Goal: Task Accomplishment & Management: Manage account settings

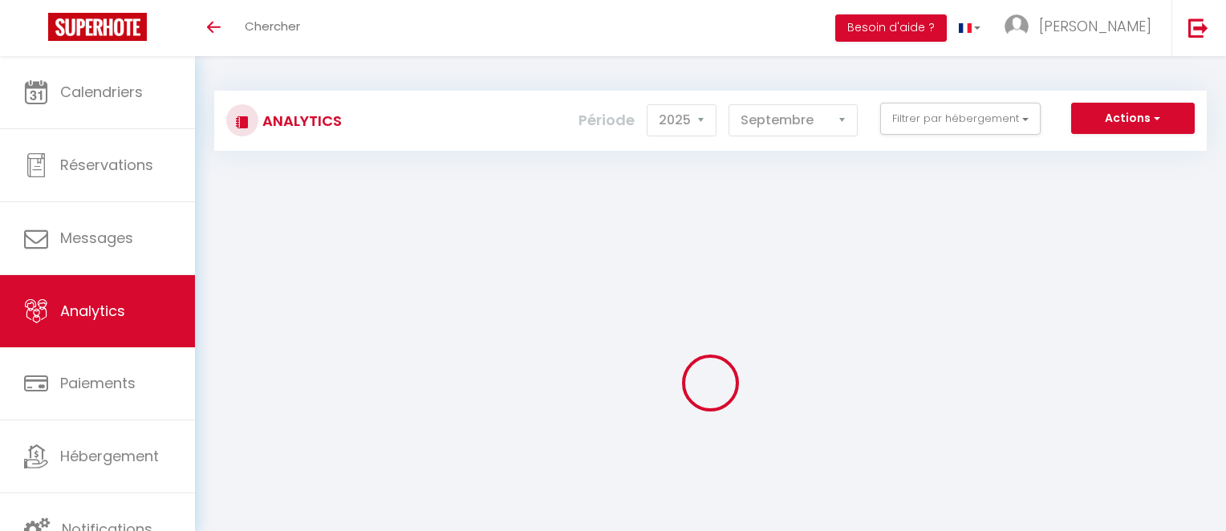
select select "2025"
select select "9"
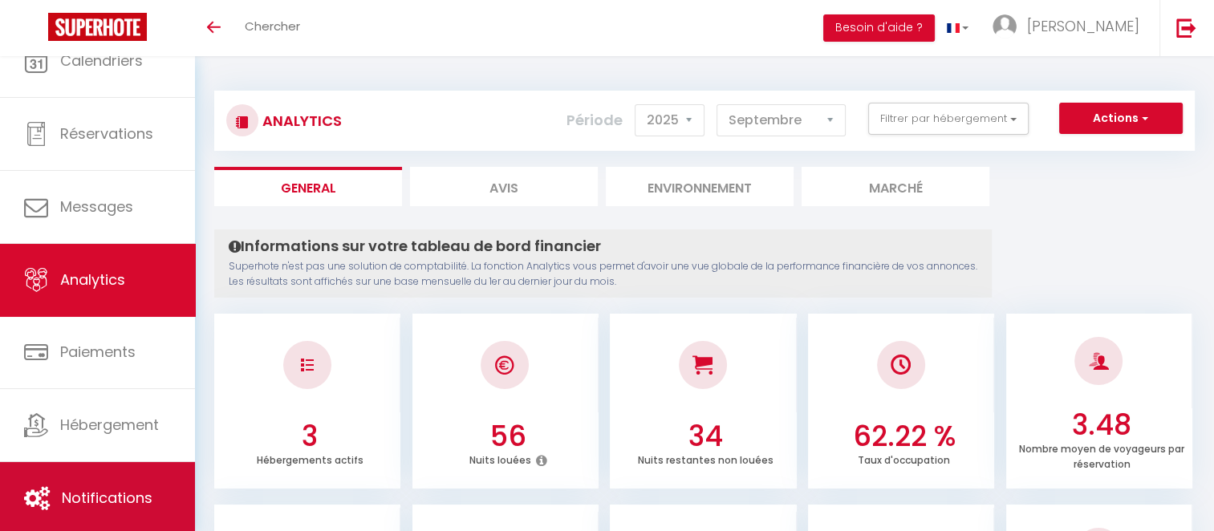
click at [99, 512] on link "Notifications" at bounding box center [97, 498] width 195 height 72
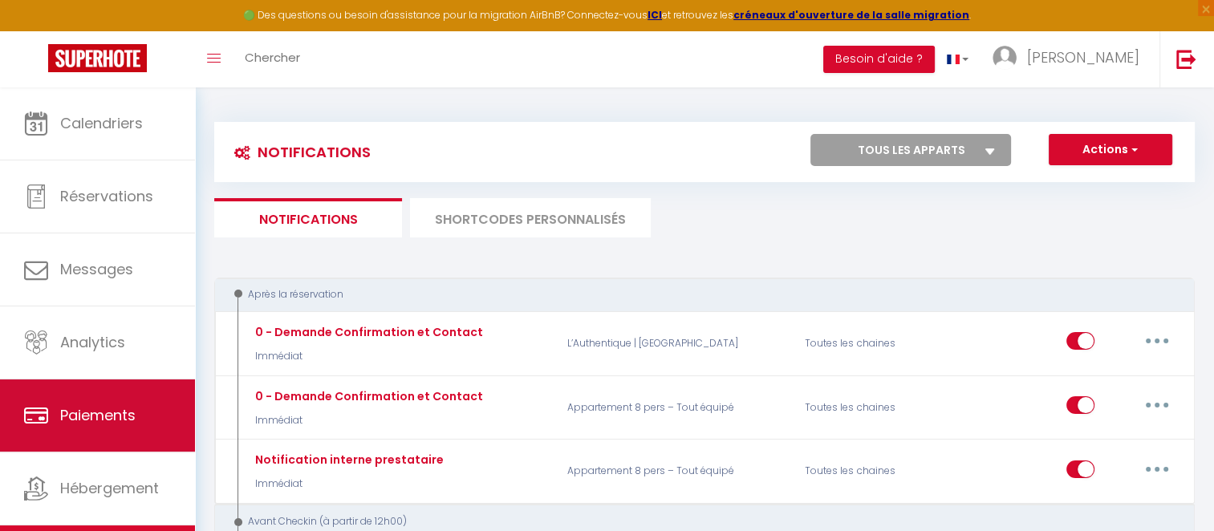
scroll to position [31, 0]
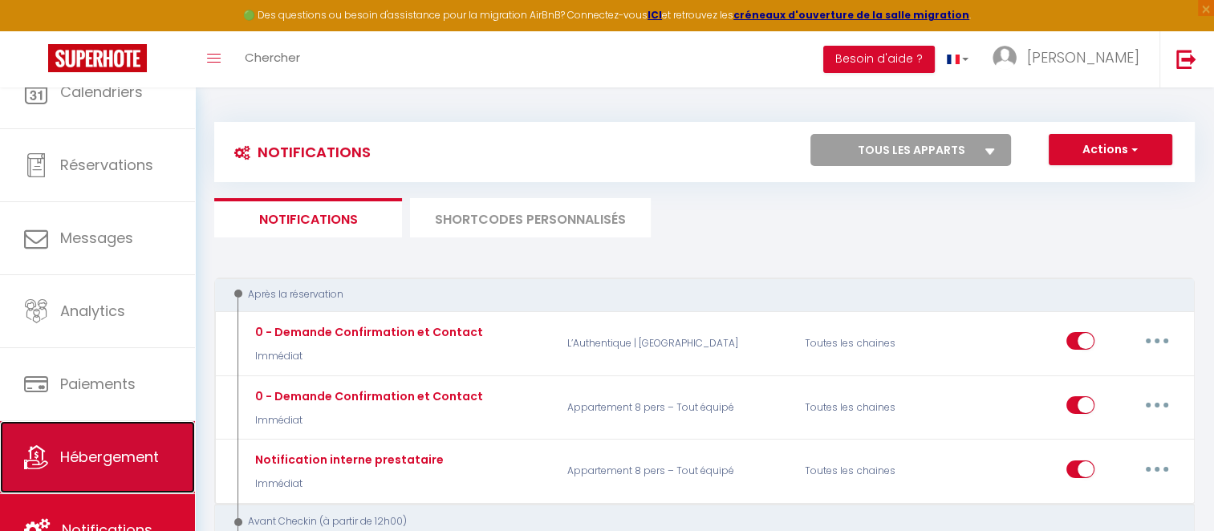
click at [99, 466] on link "Hébergement" at bounding box center [97, 457] width 195 height 72
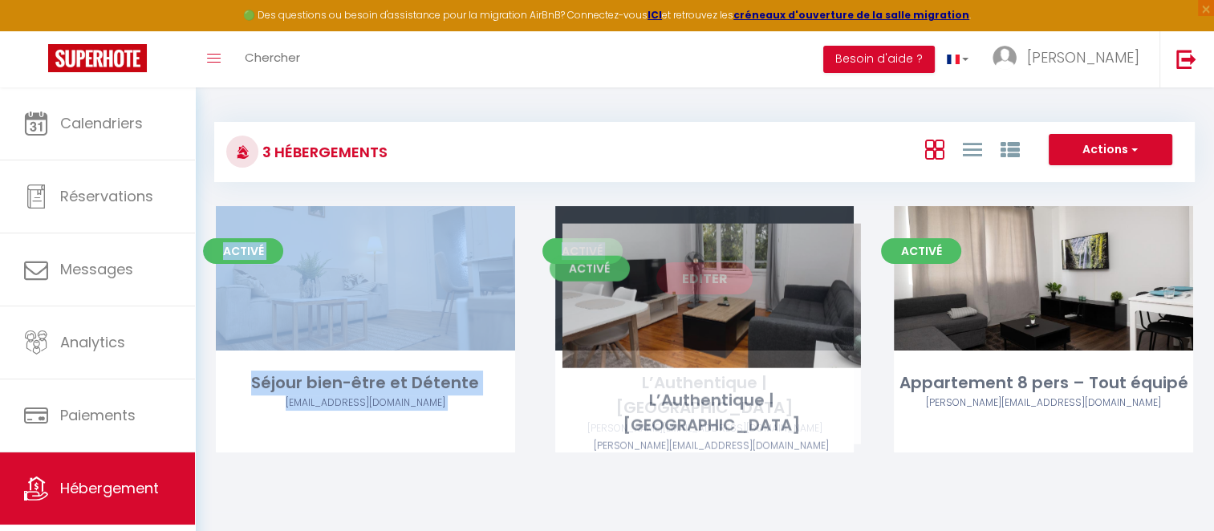
drag, startPoint x: 624, startPoint y: 325, endPoint x: 631, endPoint y: 343, distance: 19.1
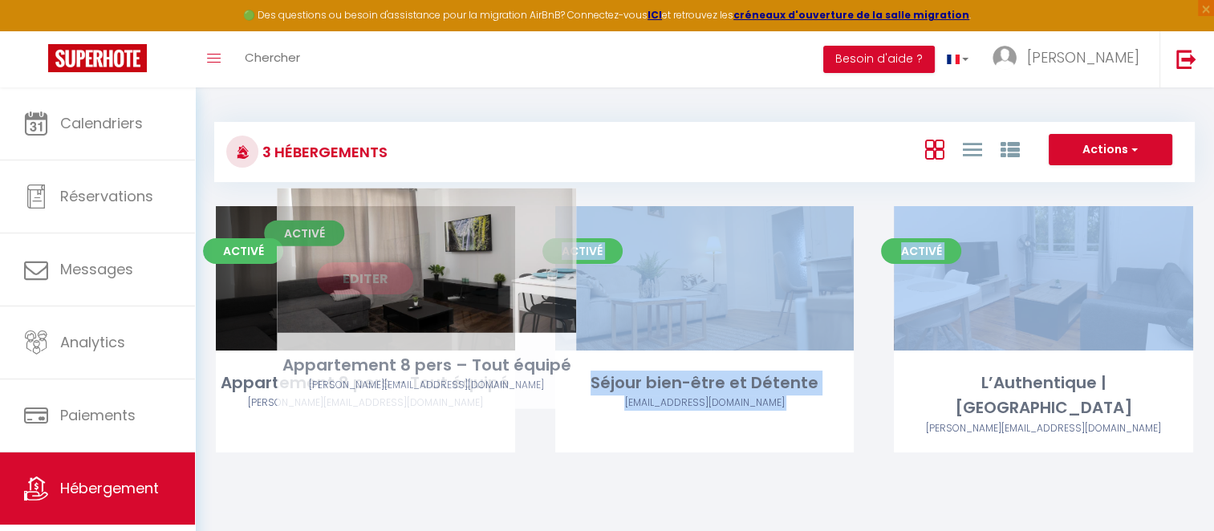
drag, startPoint x: 981, startPoint y: 335, endPoint x: 364, endPoint y: 318, distance: 617.1
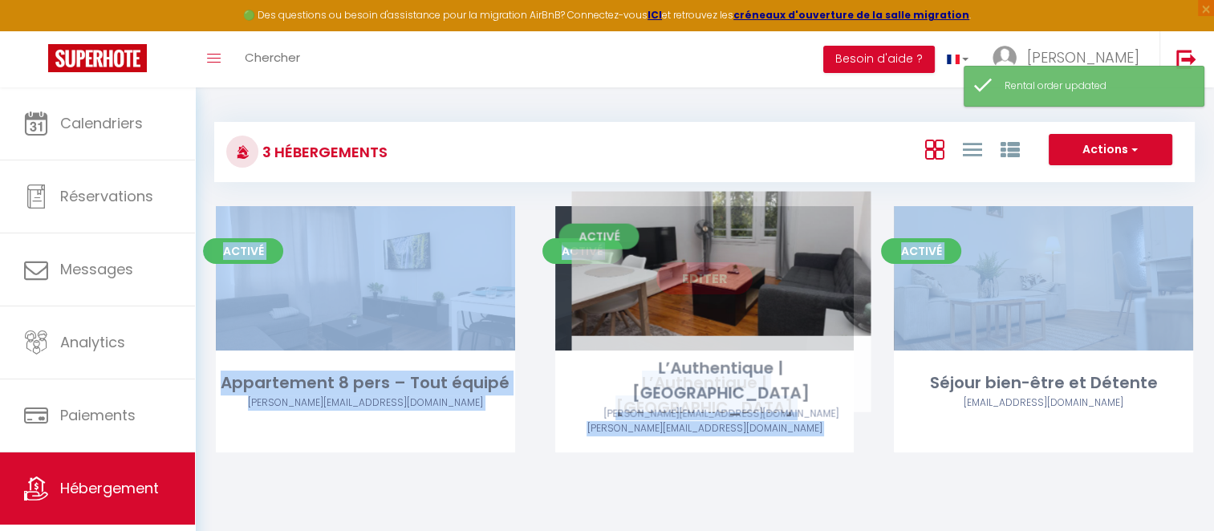
drag, startPoint x: 998, startPoint y: 338, endPoint x: 677, endPoint y: 322, distance: 321.2
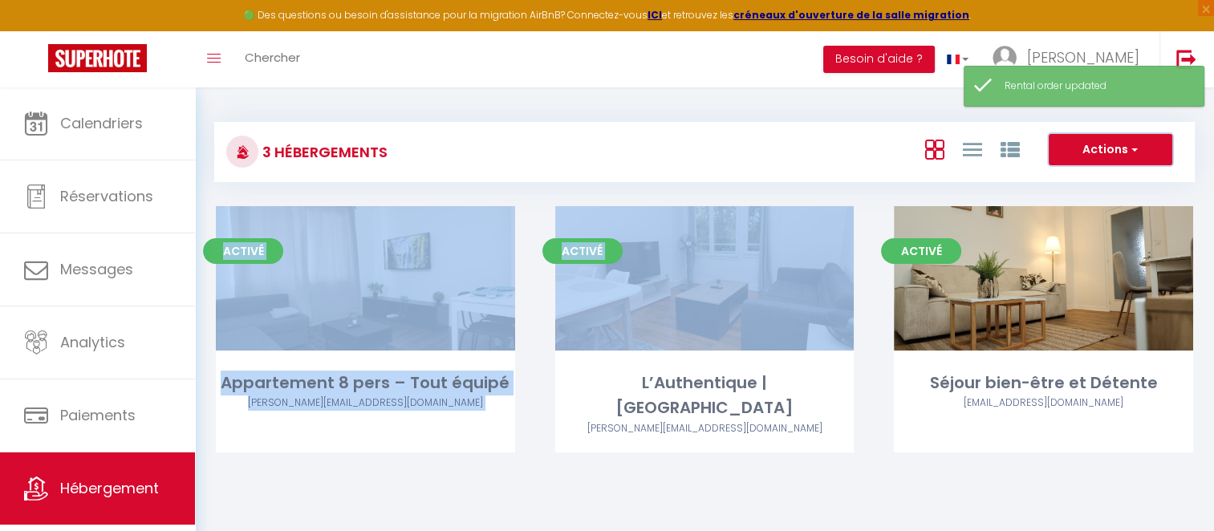
click at [1107, 142] on button "Actions" at bounding box center [1110, 150] width 124 height 32
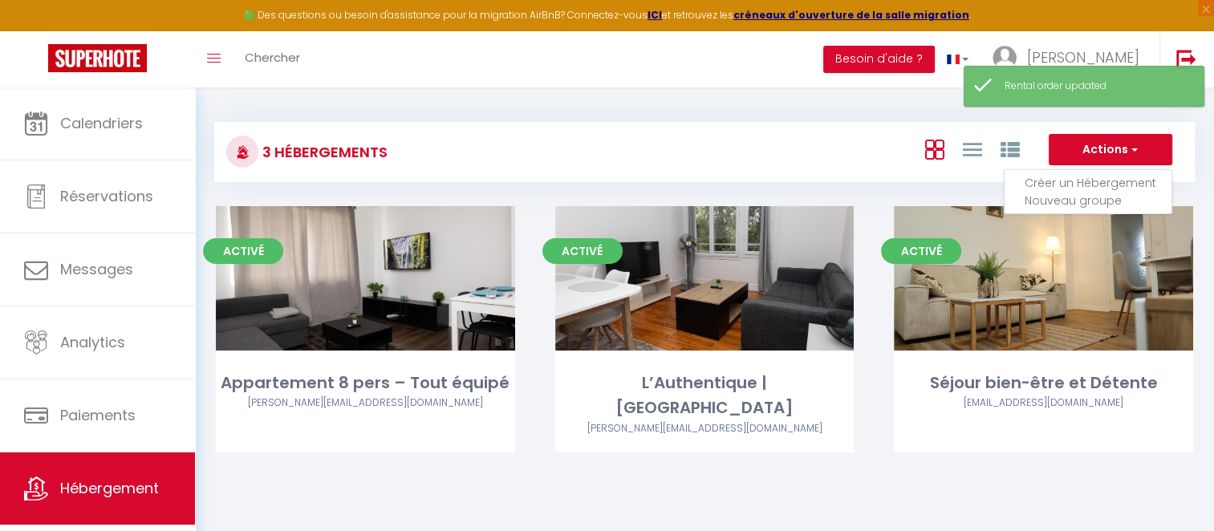
click at [985, 485] on div "3 Hébergements Actions Créer un Hébergement Nouveau groupe Initialiser les appa…" at bounding box center [704, 299] width 1019 height 424
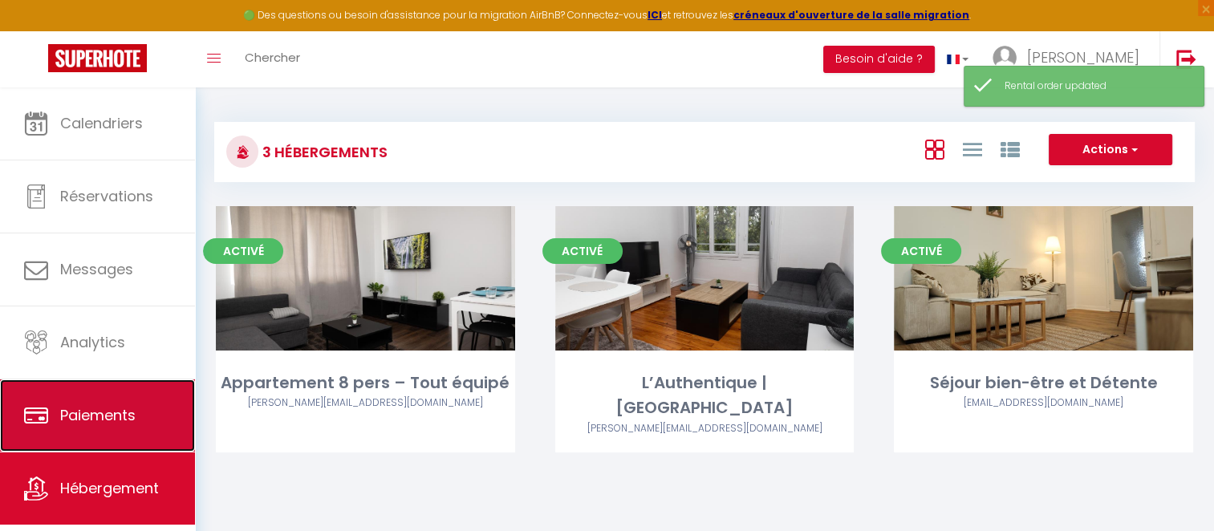
click at [55, 404] on link "Paiements" at bounding box center [97, 415] width 195 height 72
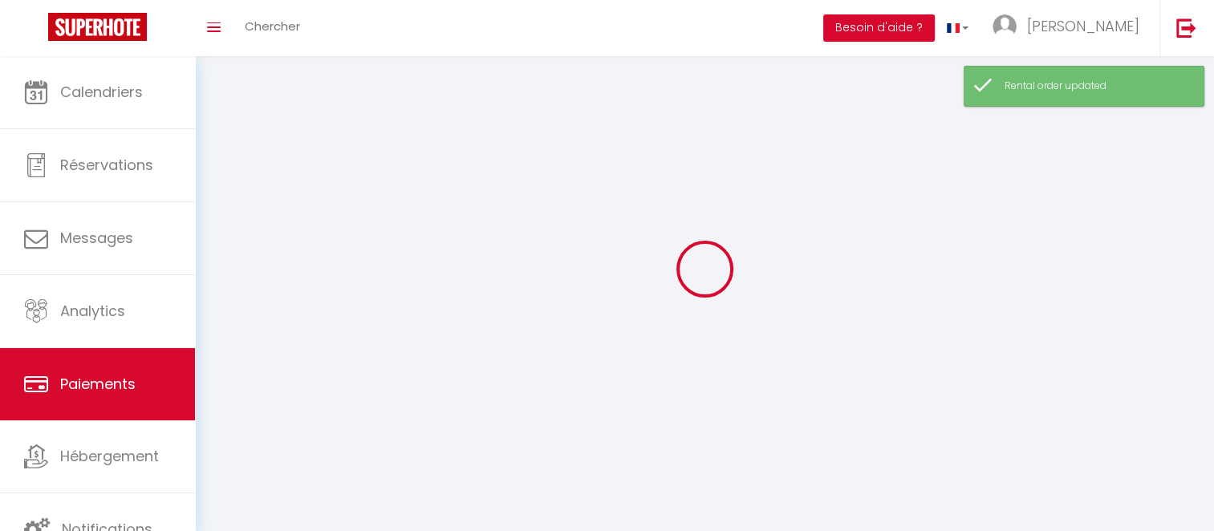
select select "2"
select select "0"
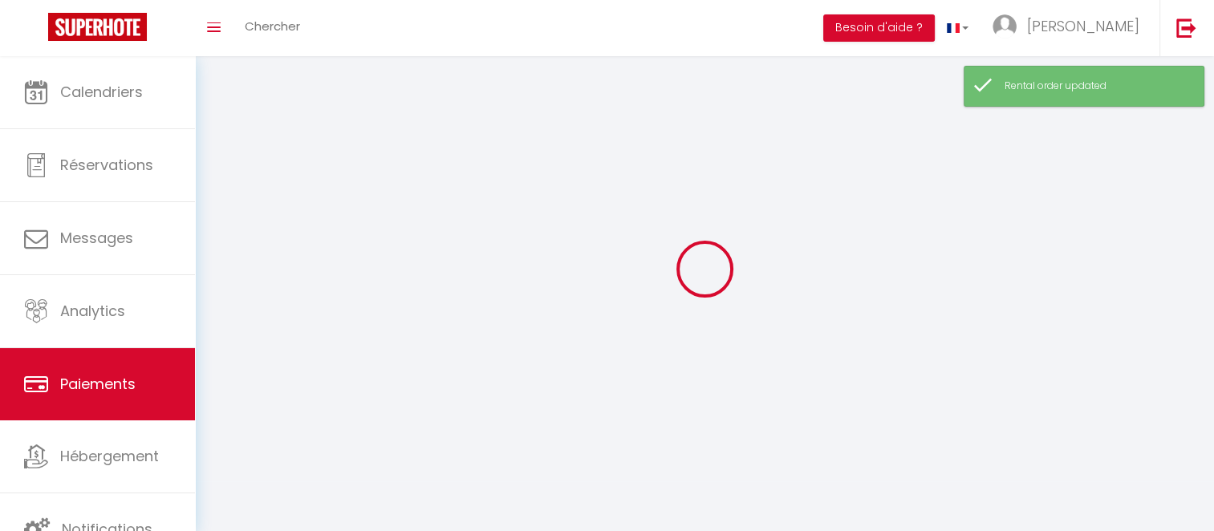
select select "0"
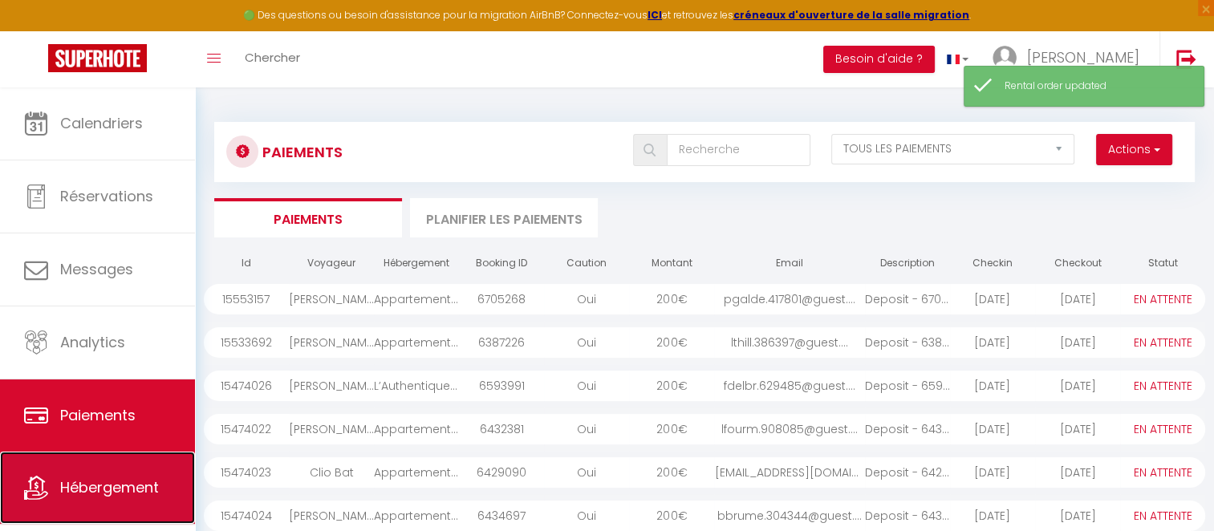
click at [91, 501] on link "Hébergement" at bounding box center [97, 488] width 195 height 72
